Goal: Communication & Community: Answer question/provide support

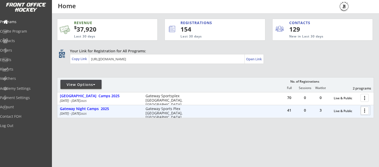
click at [364, 113] on div at bounding box center [365, 110] width 9 height 9
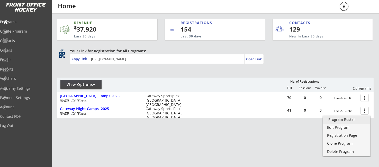
click at [350, 120] on div "Program Roster" at bounding box center [346, 120] width 37 height 4
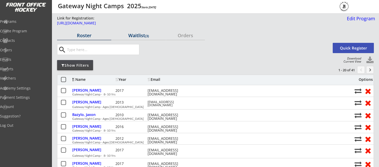
click at [133, 37] on div "Waitlist (3)" at bounding box center [138, 35] width 54 height 5
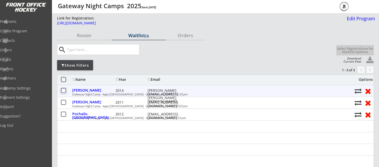
click at [64, 90] on button at bounding box center [63, 91] width 6 height 6
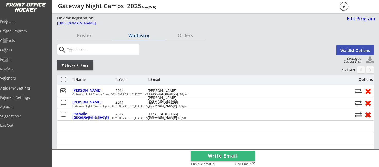
scroll to position [0, 0]
click at [349, 50] on button "Waitlist Options" at bounding box center [355, 50] width 38 height 10
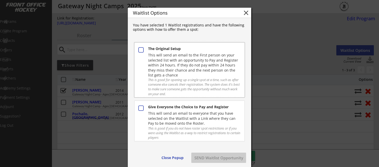
click at [139, 49] on button at bounding box center [140, 50] width 7 height 7
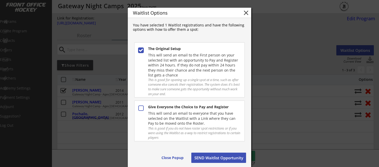
click at [229, 158] on button "SEND Waitlist Opportunity" at bounding box center [218, 158] width 55 height 10
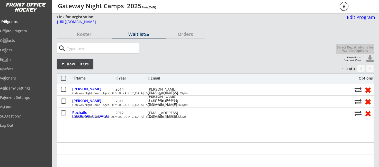
scroll to position [1, 0]
